Goal: Information Seeking & Learning: Learn about a topic

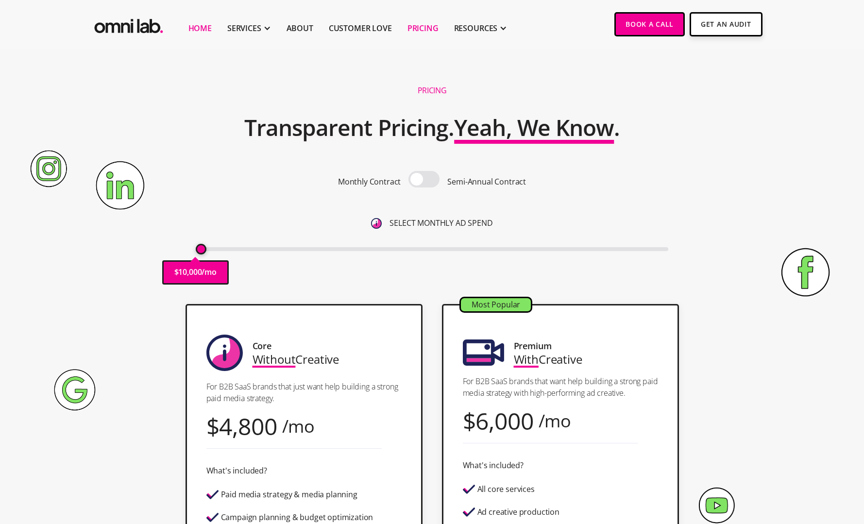
click at [202, 25] on link "Home" at bounding box center [199, 28] width 23 height 12
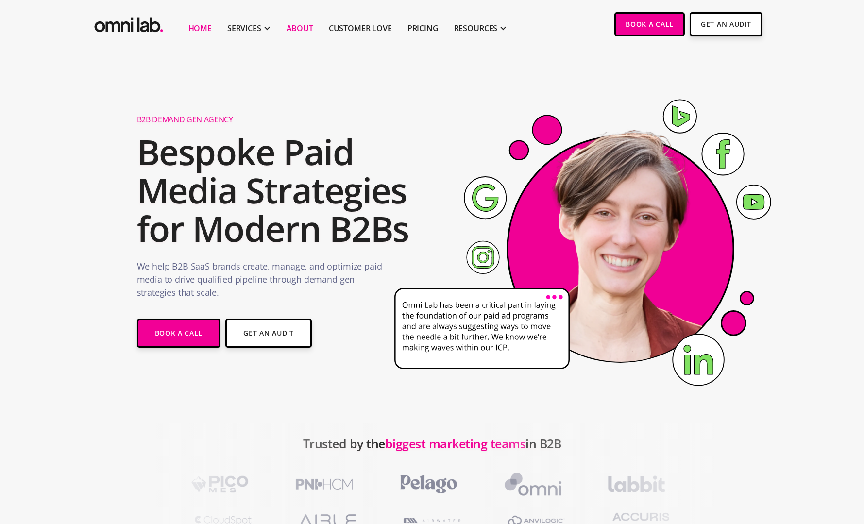
click at [298, 30] on link "About" at bounding box center [299, 28] width 27 height 12
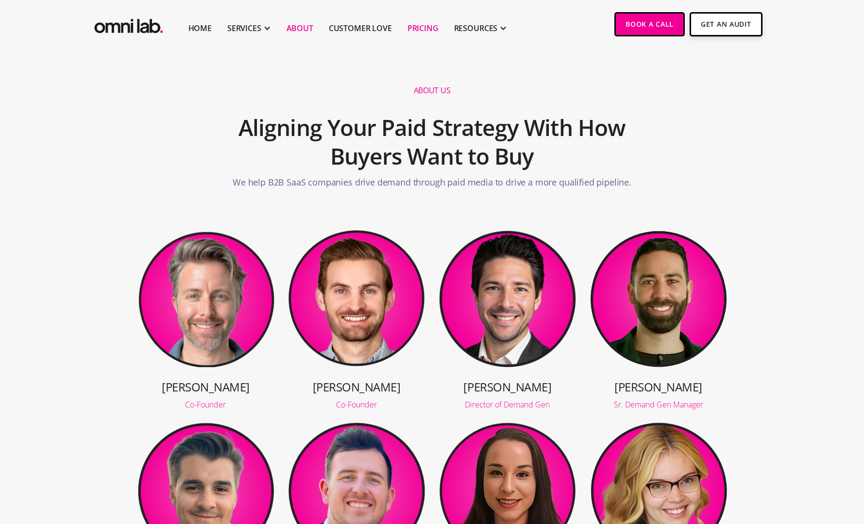
click at [422, 24] on link "Pricing" at bounding box center [422, 28] width 31 height 12
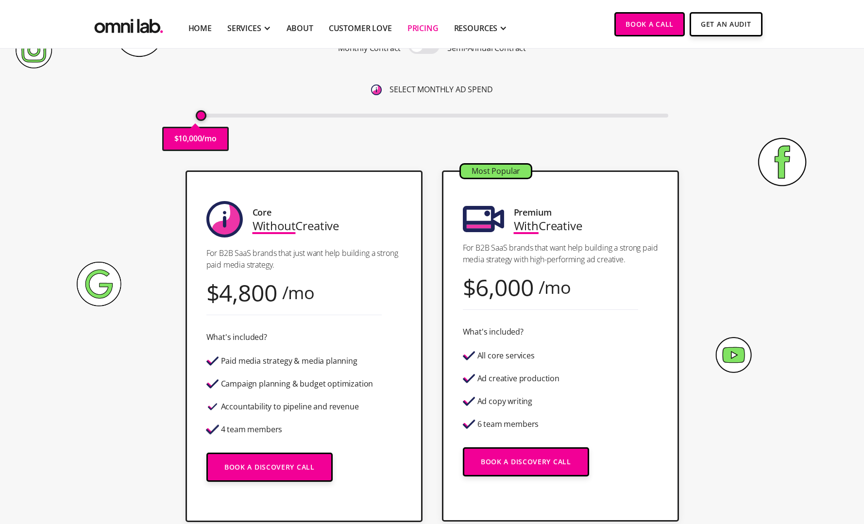
scroll to position [133, 0]
